Goal: Task Accomplishment & Management: Manage account settings

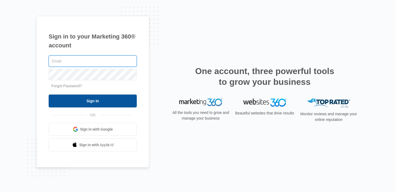
type input "[EMAIL_ADDRESS][PERSON_NAME][DOMAIN_NAME]"
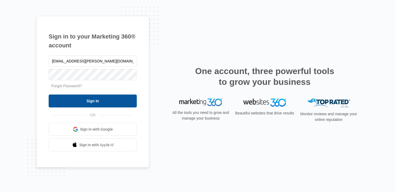
click at [97, 100] on input "Sign In" at bounding box center [93, 100] width 88 height 13
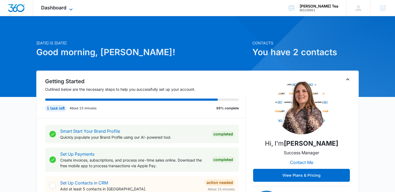
click at [65, 9] on span "Dashboard" at bounding box center [53, 8] width 25 height 6
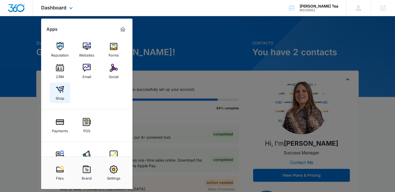
click at [58, 86] on img at bounding box center [60, 89] width 8 height 8
